Goal: Information Seeking & Learning: Learn about a topic

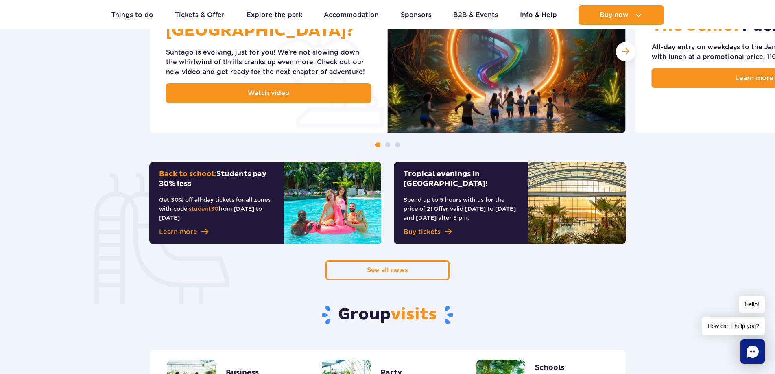
scroll to position [203, 0]
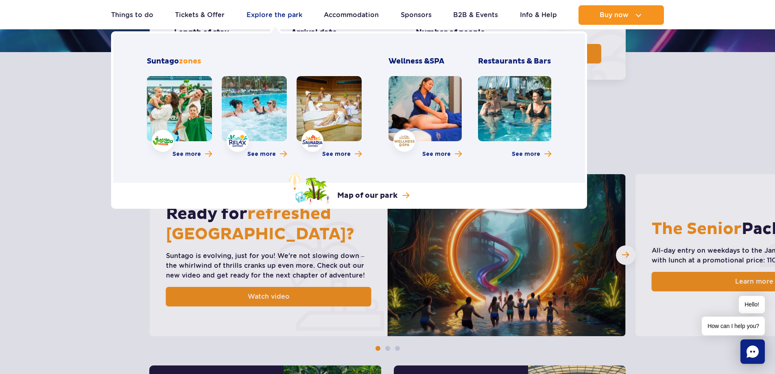
click at [258, 16] on link "Explore the park" at bounding box center [274, 15] width 56 height 20
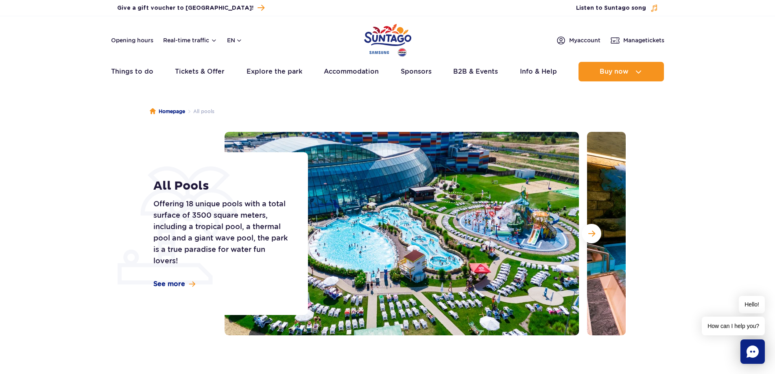
click at [23, 191] on section "All Pools Offering 18 unique pools with a total surface of 3500 square meters, …" at bounding box center [387, 233] width 775 height 203
click at [593, 235] on span "Next slide" at bounding box center [591, 233] width 7 height 7
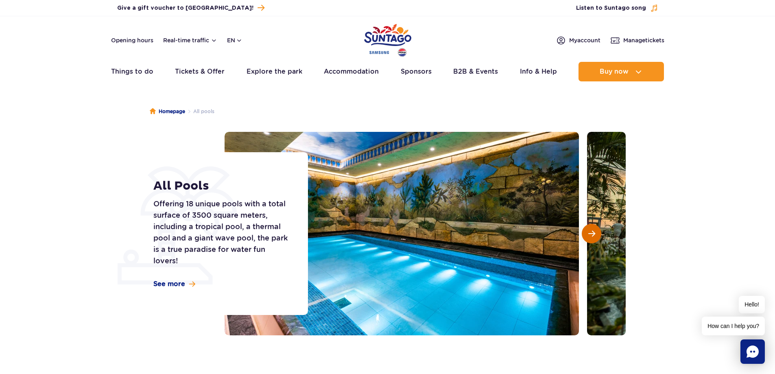
click at [593, 234] on span "Next slide" at bounding box center [591, 233] width 7 height 7
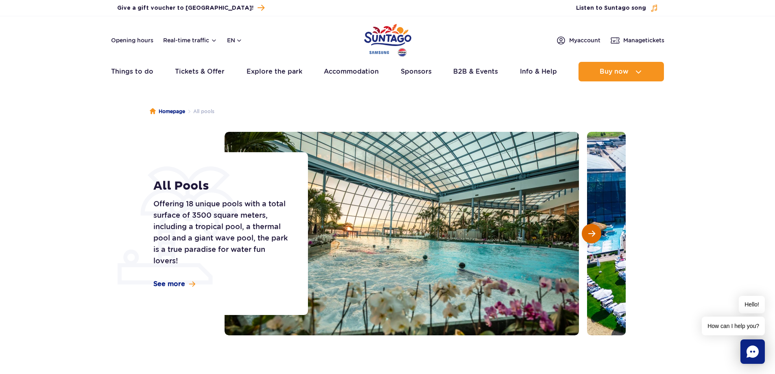
click at [593, 234] on span "Next slide" at bounding box center [591, 233] width 7 height 7
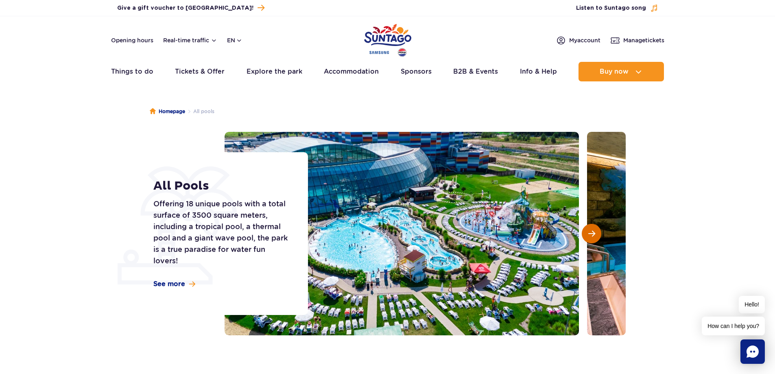
click at [593, 234] on span "Next slide" at bounding box center [591, 233] width 7 height 7
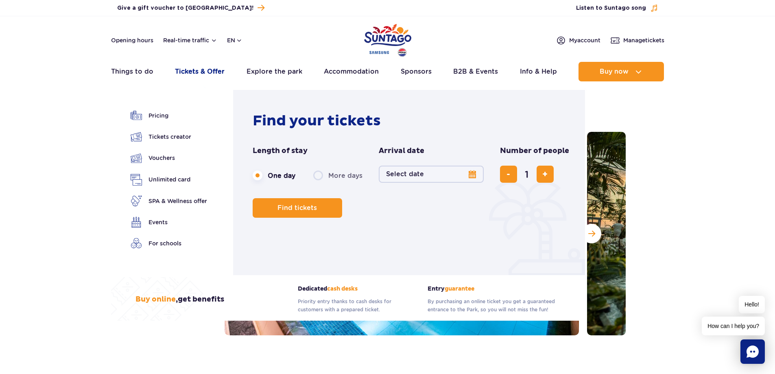
click at [194, 70] on link "Tickets & Offer" at bounding box center [200, 72] width 50 height 20
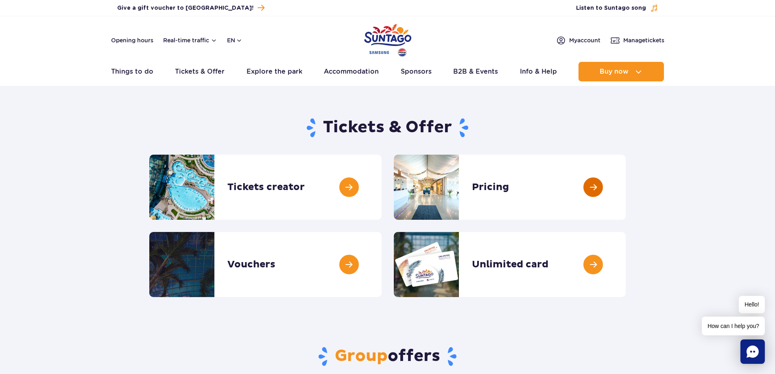
click at [625, 192] on link at bounding box center [625, 187] width 0 height 65
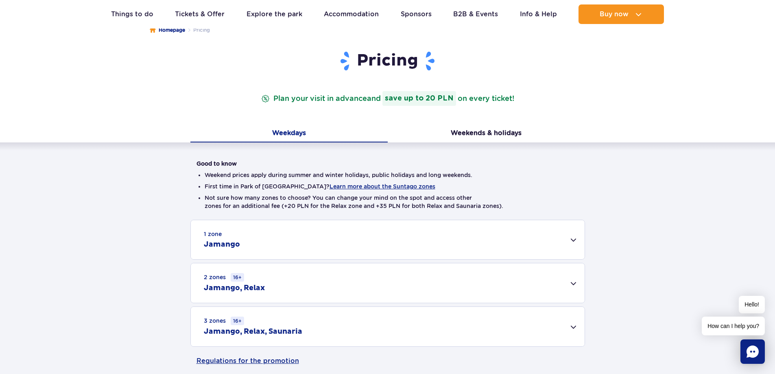
scroll to position [163, 0]
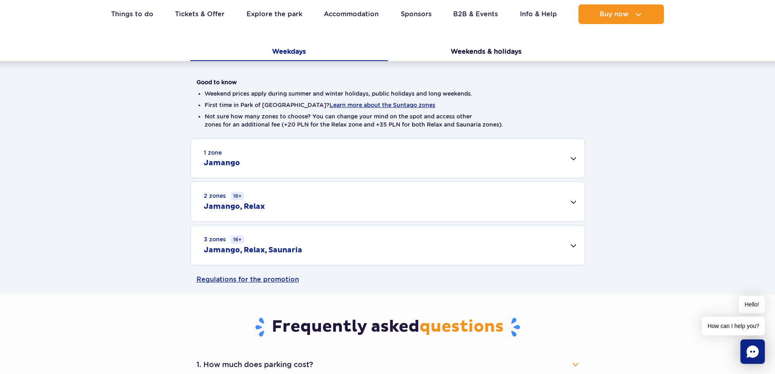
click at [382, 255] on div "3 zones 16+ Jamango, Relax, Saunaria" at bounding box center [388, 244] width 394 height 39
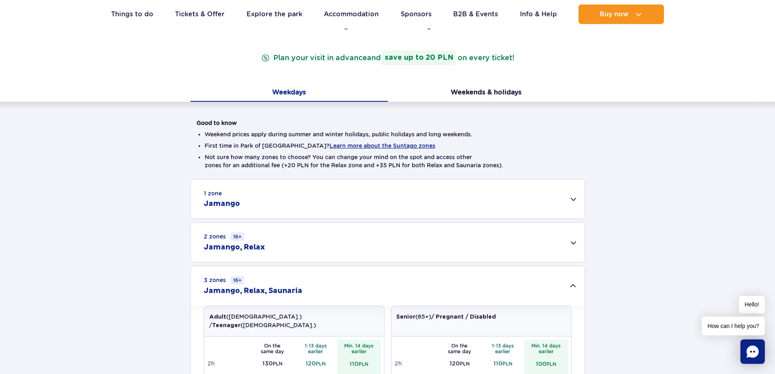
scroll to position [0, 0]
